Goal: Information Seeking & Learning: Find specific fact

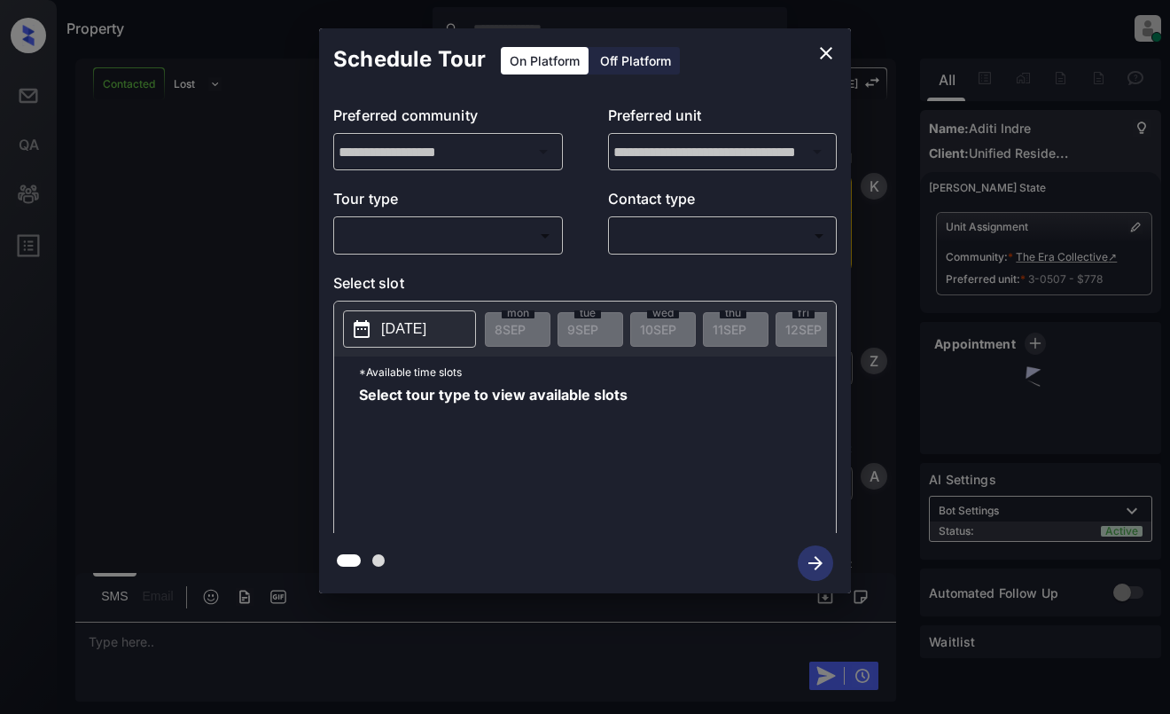
scroll to position [2236, 0]
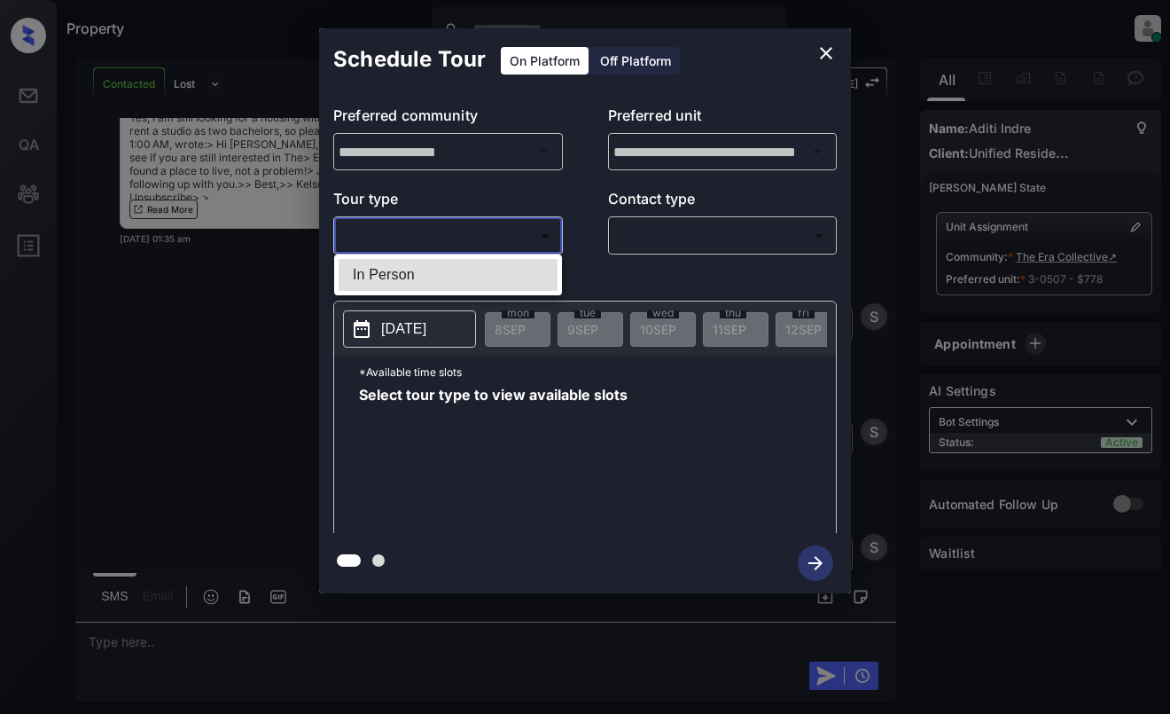
drag, startPoint x: 406, startPoint y: 226, endPoint x: 416, endPoint y: 230, distance: 10.7
click at [410, 228] on body "Property Dominic Ceralde Online Set yourself offline Set yourself on break Prof…" at bounding box center [585, 357] width 1170 height 714
click at [825, 46] on div at bounding box center [585, 357] width 1170 height 714
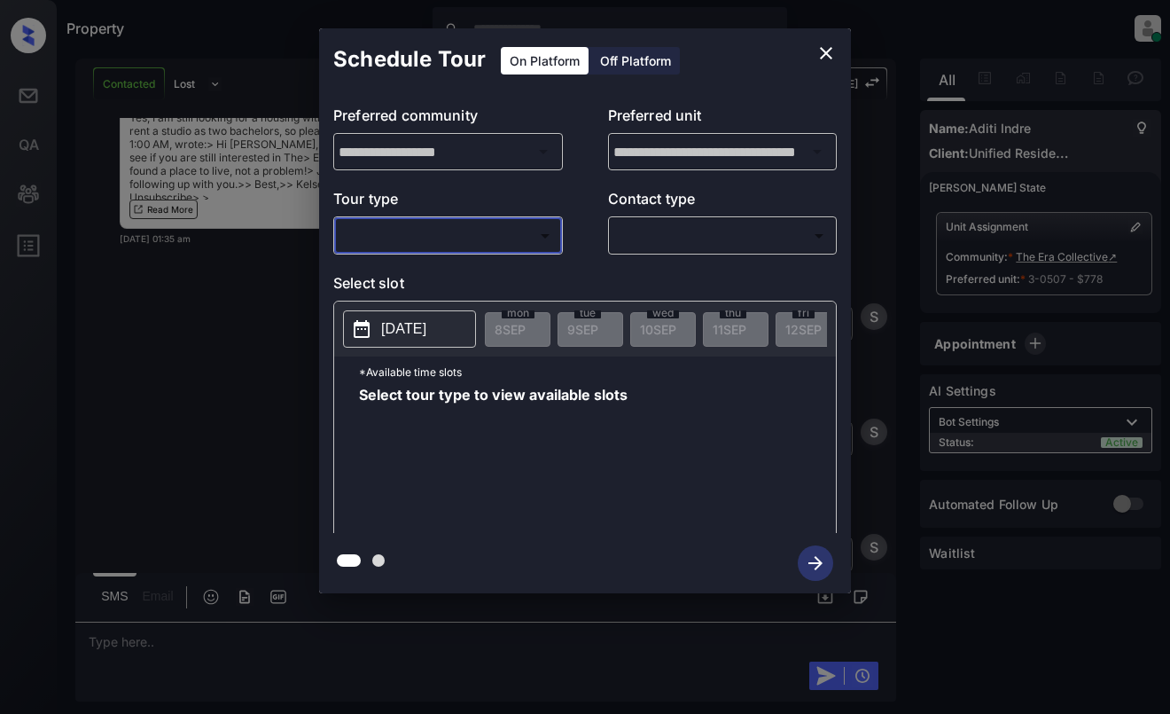
click at [825, 51] on icon "close" at bounding box center [826, 53] width 21 height 21
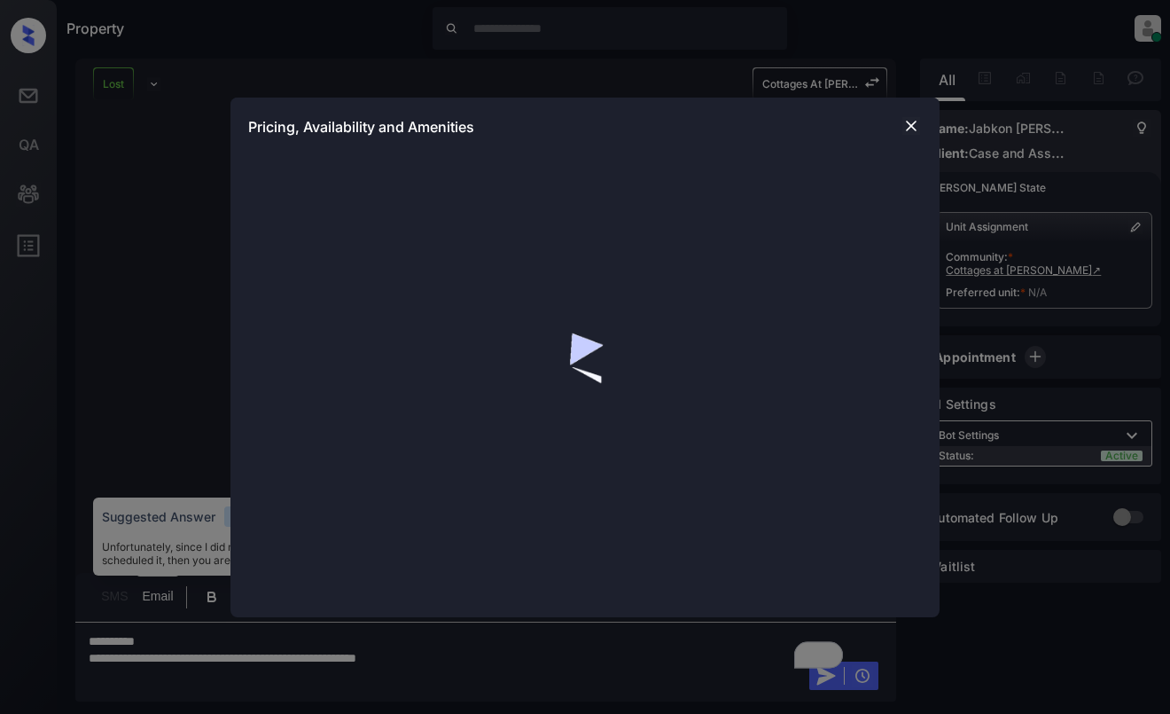
scroll to position [13208, 0]
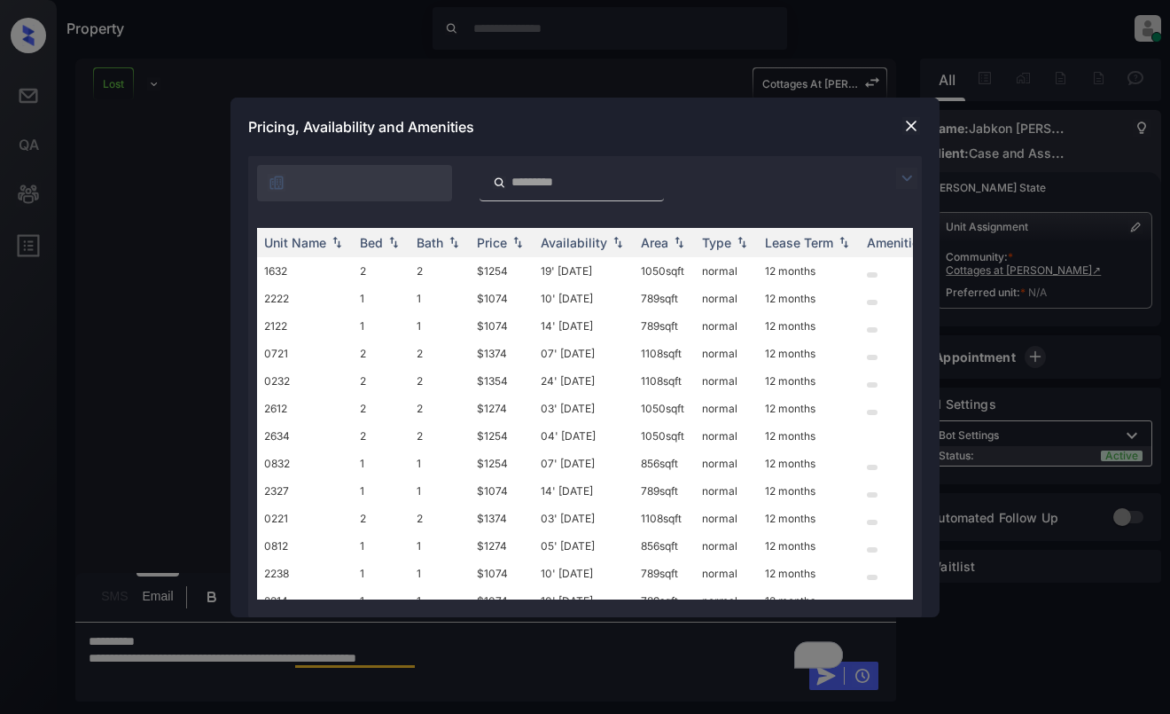
click at [910, 175] on img at bounding box center [906, 178] width 21 height 21
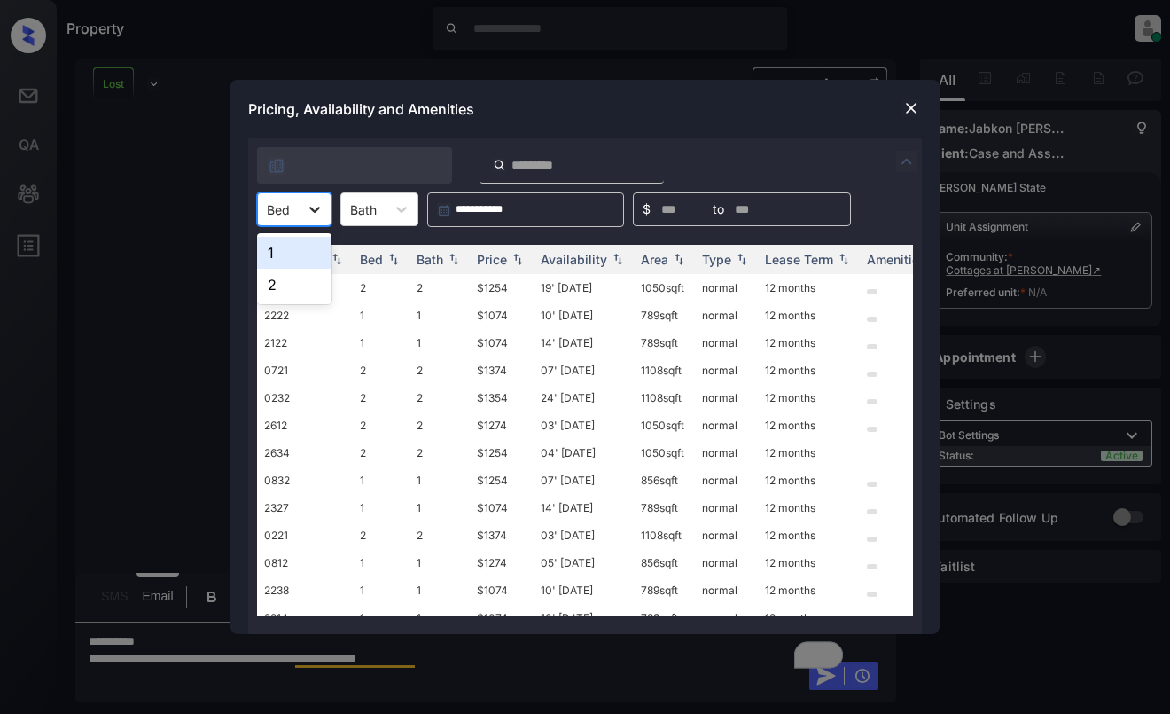
click at [305, 215] on div at bounding box center [315, 209] width 32 height 32
click at [922, 110] on div "Pricing, Availability and Amenities" at bounding box center [584, 109] width 709 height 59
click at [914, 106] on img at bounding box center [911, 108] width 18 height 18
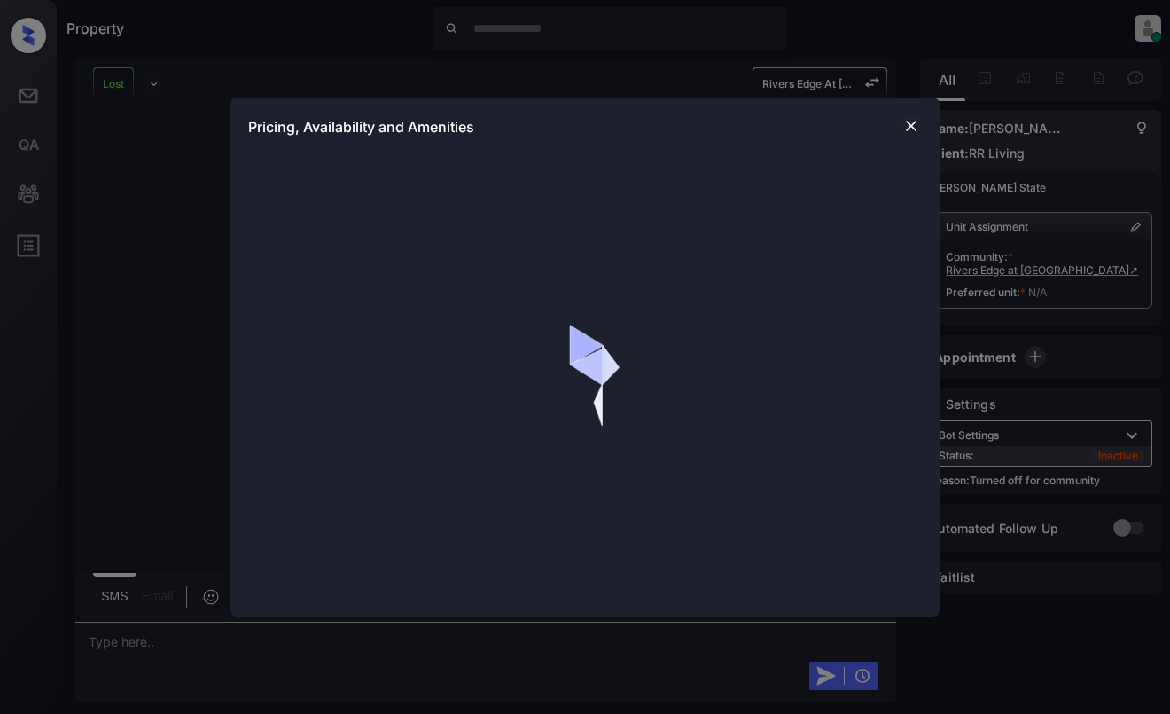
scroll to position [727, 0]
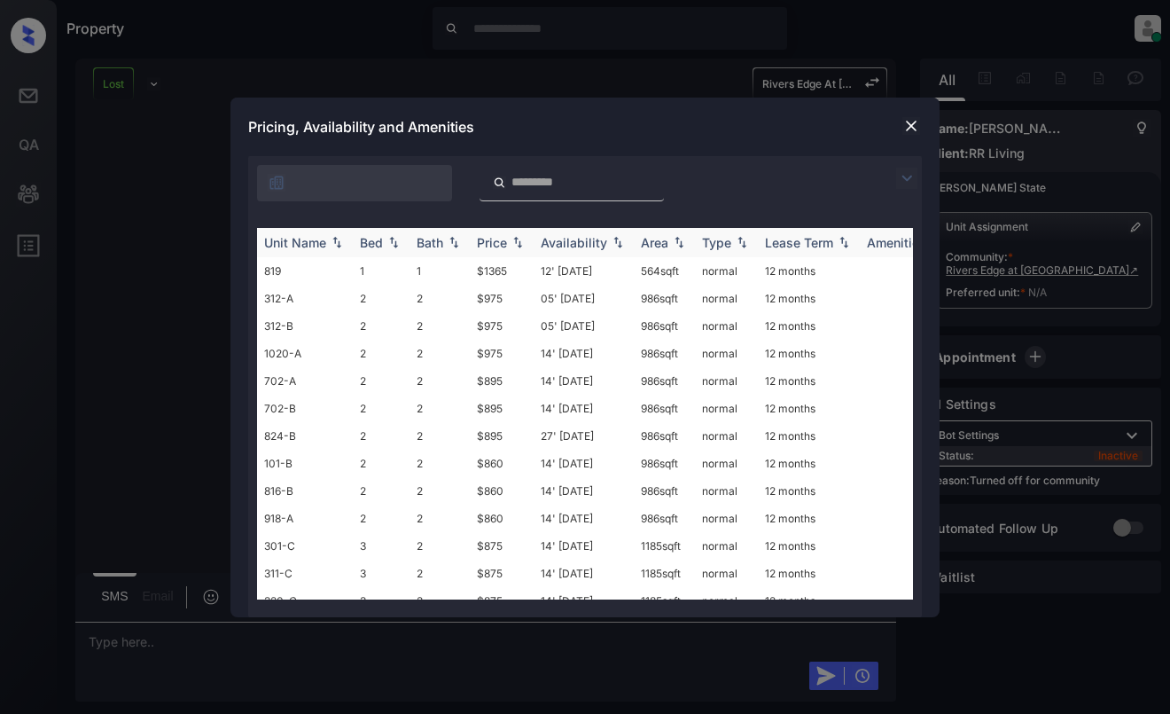
click at [504, 242] on div "Price" at bounding box center [492, 242] width 30 height 15
click at [504, 243] on div "Price" at bounding box center [492, 242] width 30 height 15
click at [912, 123] on img at bounding box center [911, 126] width 18 height 18
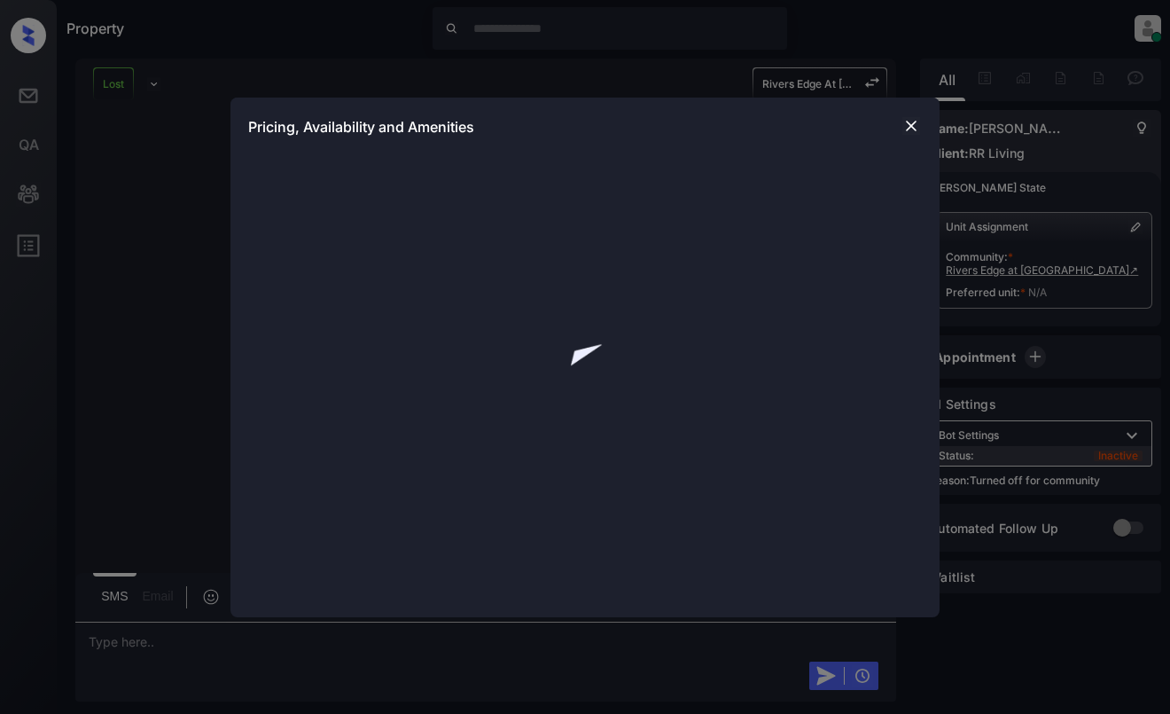
scroll to position [6014, 0]
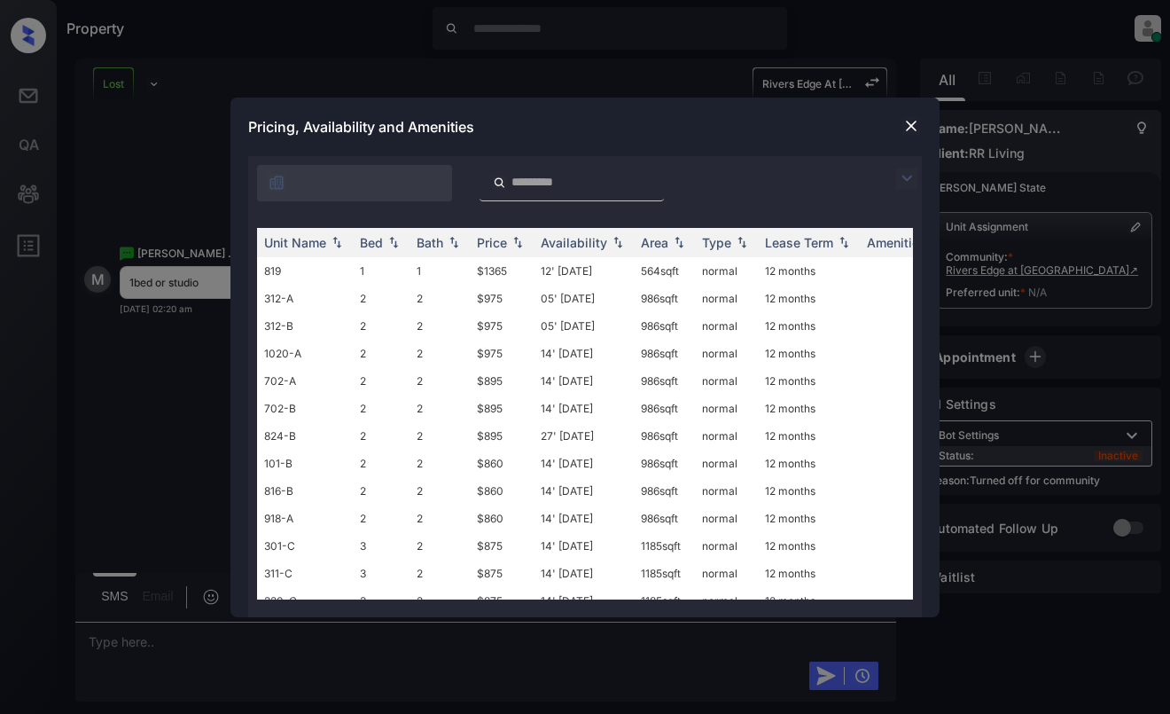
click at [905, 182] on img at bounding box center [906, 178] width 21 height 21
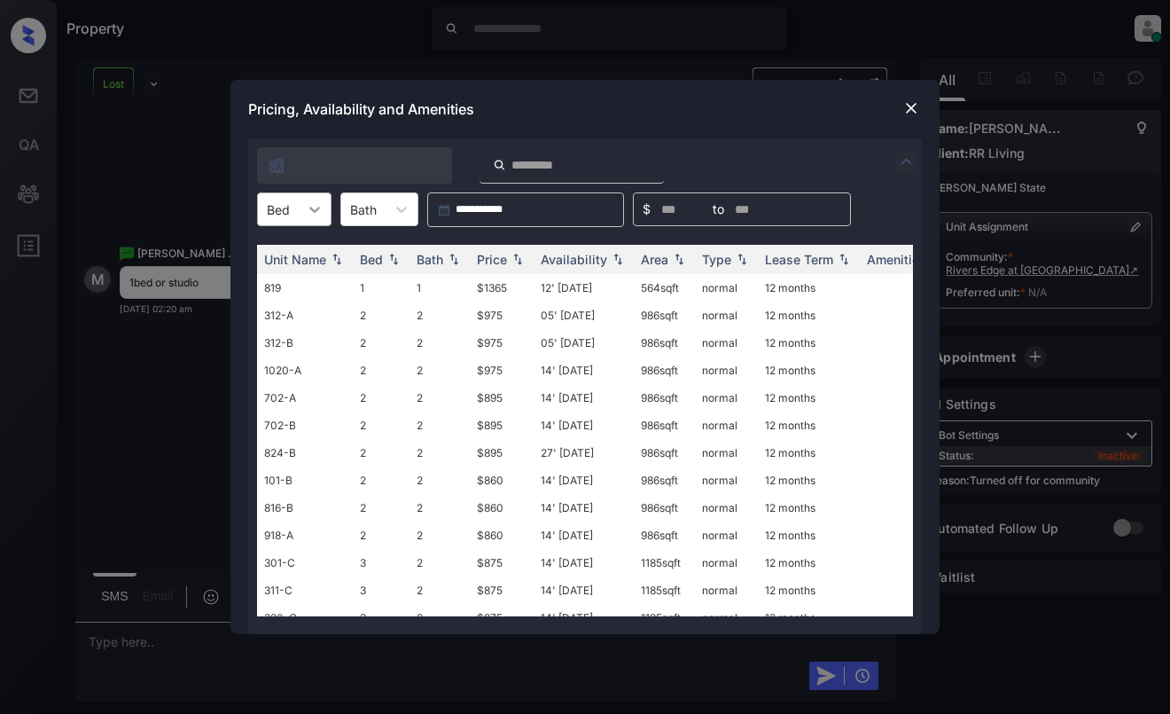
click at [313, 210] on icon at bounding box center [314, 210] width 11 height 6
click at [302, 251] on div "1" at bounding box center [294, 253] width 74 height 32
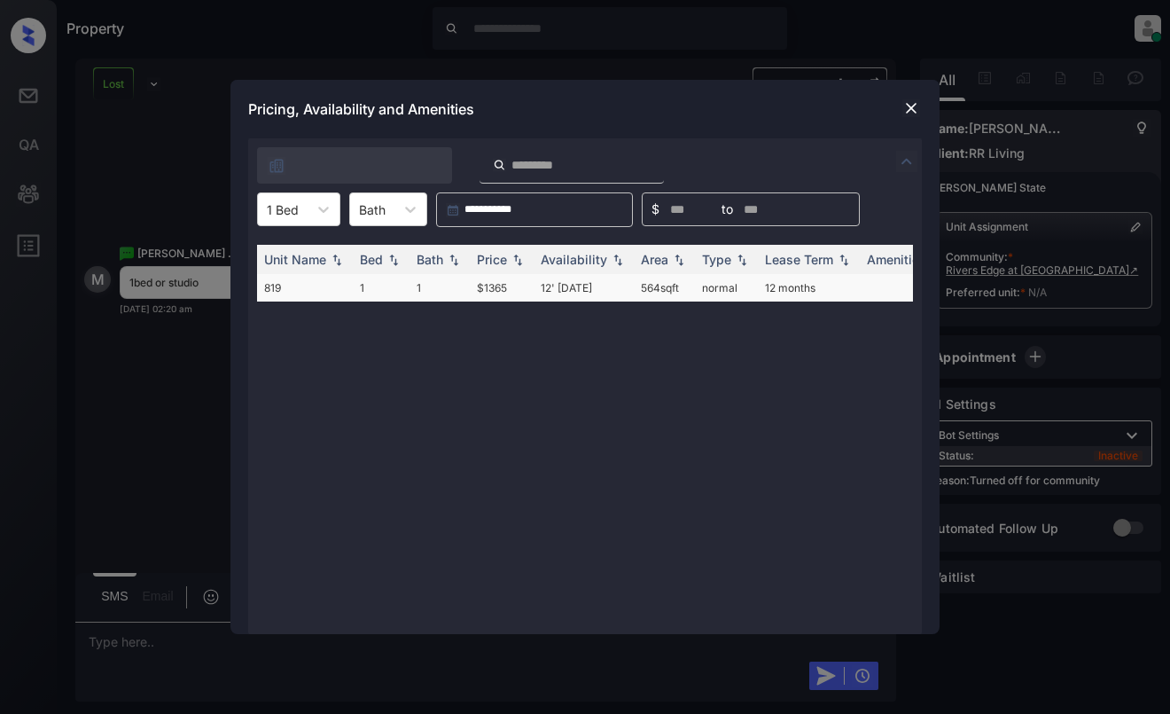
click at [496, 287] on td "$1365" at bounding box center [502, 287] width 64 height 27
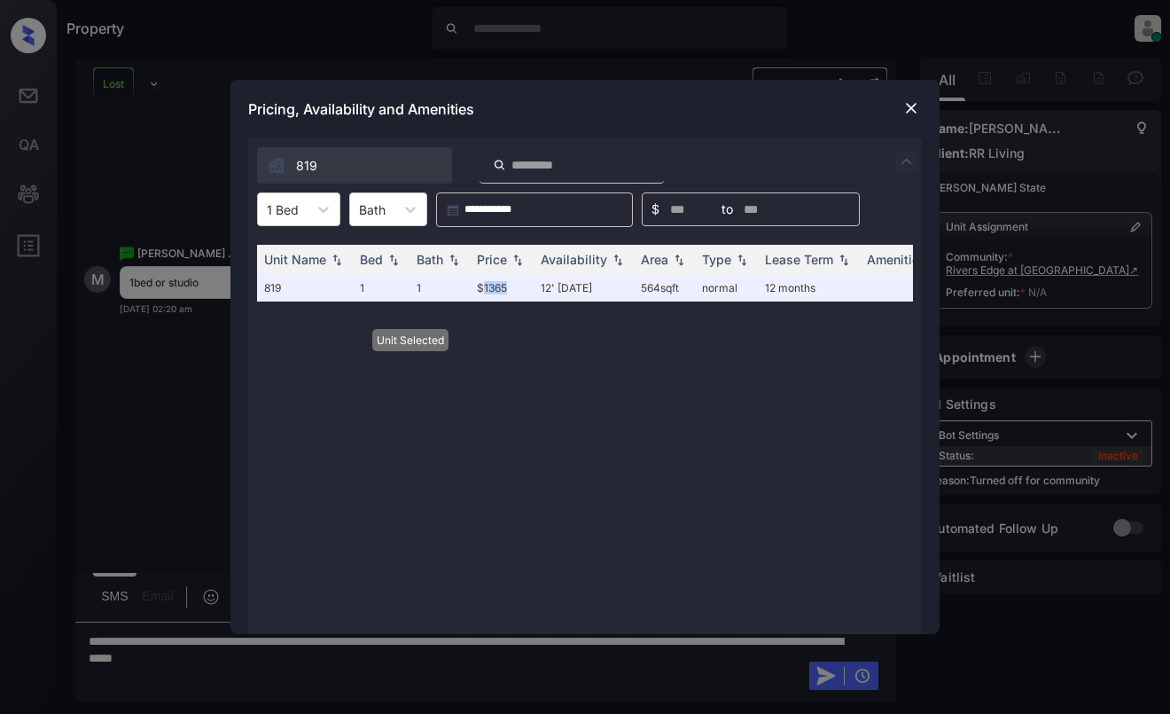
click at [905, 105] on img at bounding box center [911, 108] width 18 height 18
